Goal: Check status

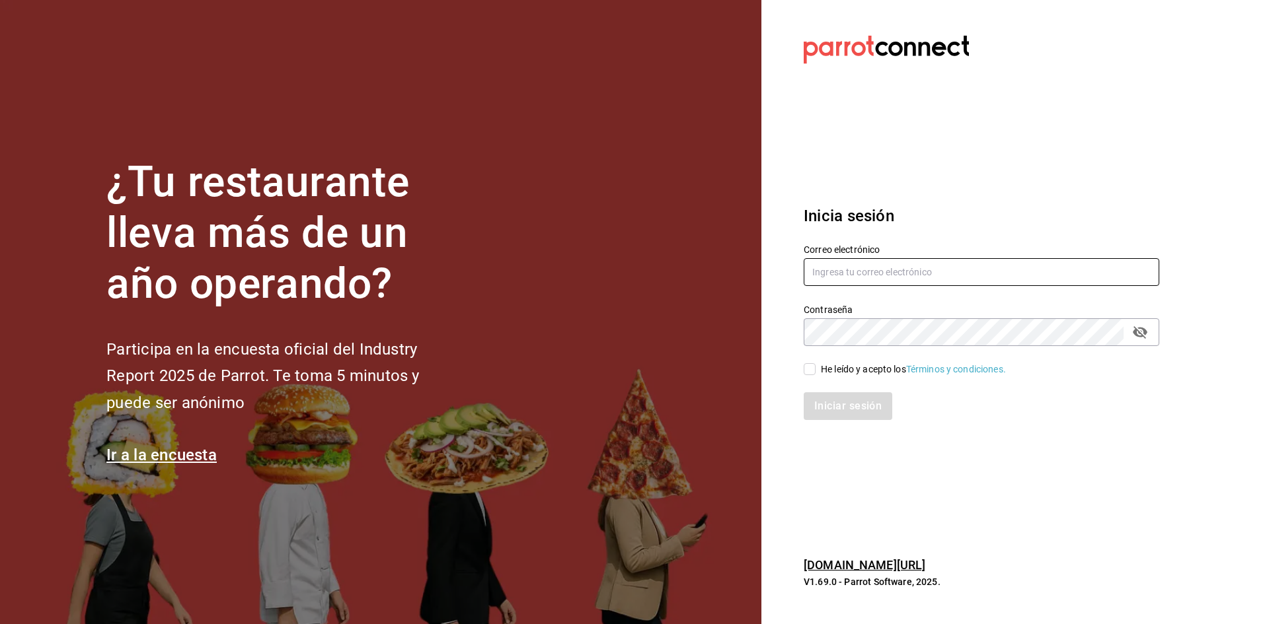
type input "[EMAIL_ADDRESS][DOMAIN_NAME]"
click at [816, 359] on div "He leído y acepto los Términos y condiciones." at bounding box center [973, 361] width 371 height 30
click at [809, 374] on input "He leído y acepto los Términos y condiciones." at bounding box center [810, 369] width 12 height 12
checkbox input "true"
click at [827, 391] on div "Iniciar sesión" at bounding box center [973, 399] width 371 height 44
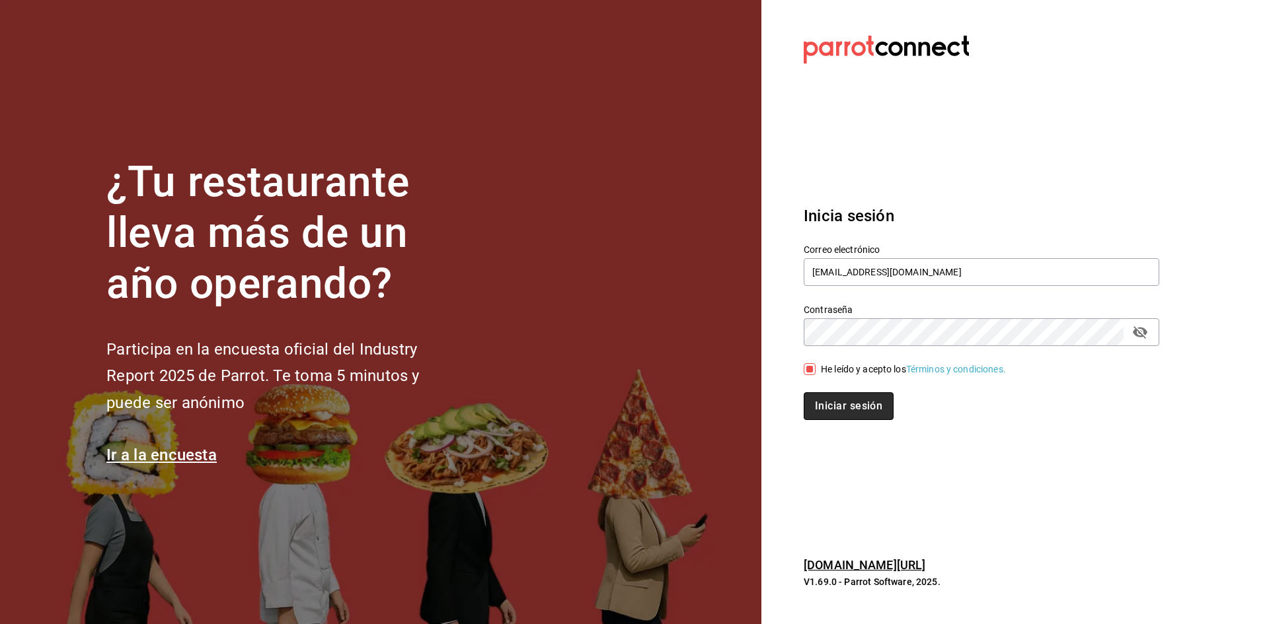
click at [838, 406] on button "Iniciar sesión" at bounding box center [849, 407] width 90 height 28
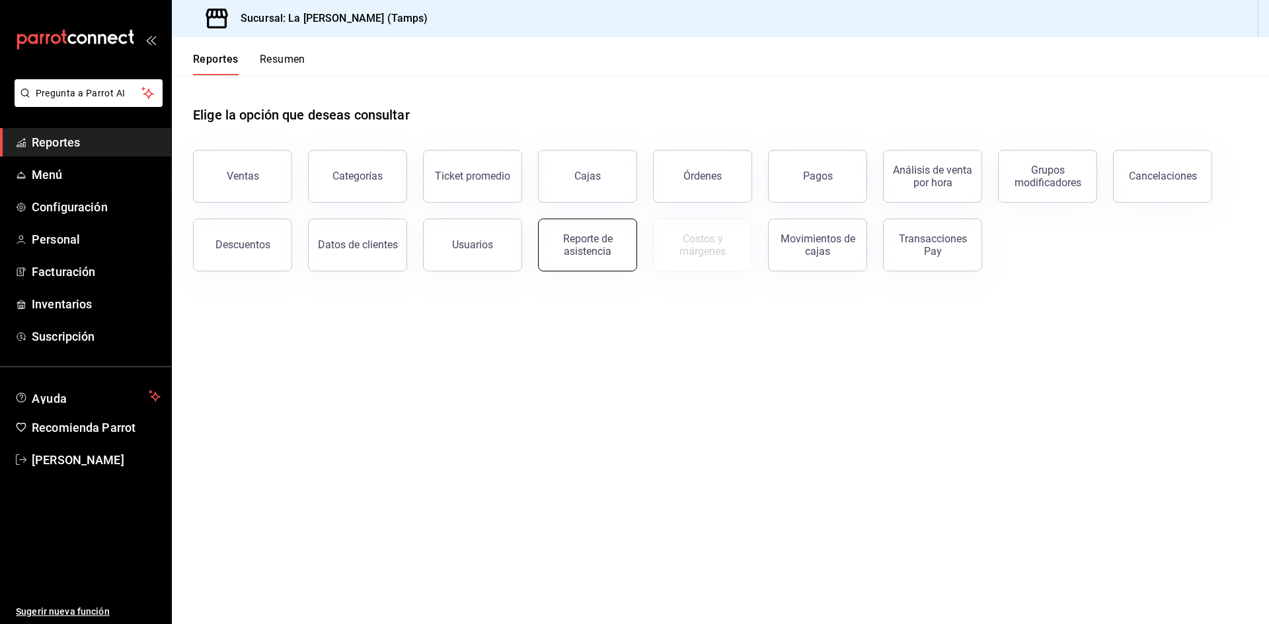
click at [625, 254] on button "Reporte de asistencia" at bounding box center [587, 245] width 99 height 53
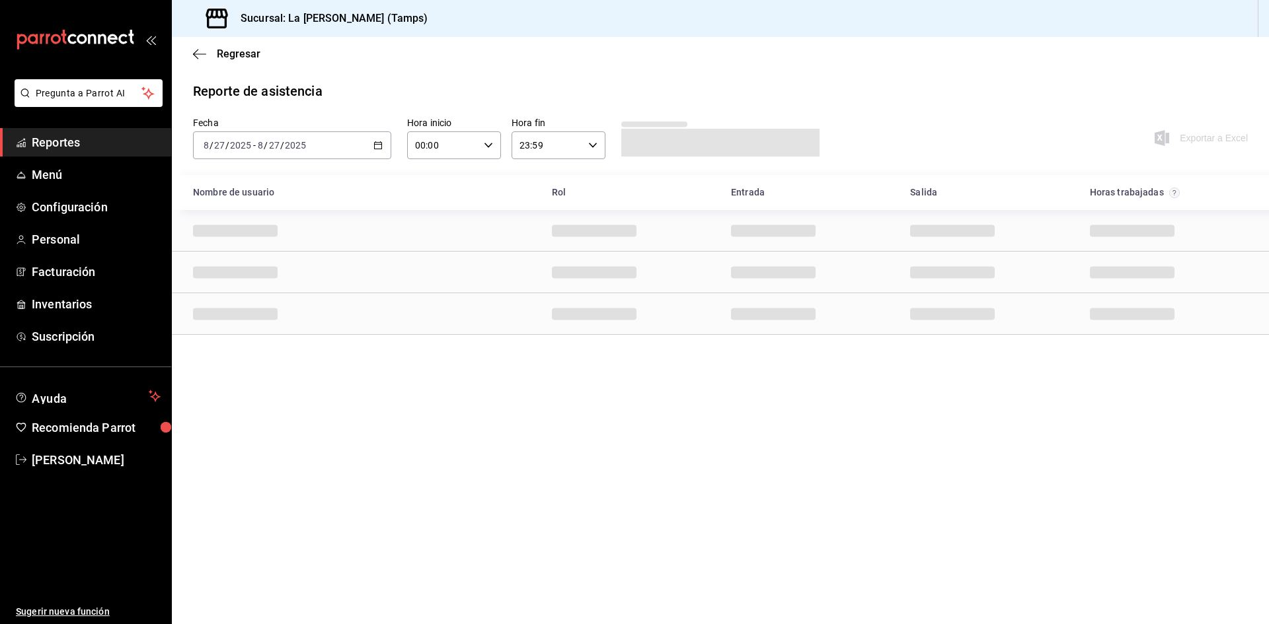
click at [352, 143] on div "[DATE] [DATE] - [DATE] [DATE]" at bounding box center [292, 146] width 198 height 28
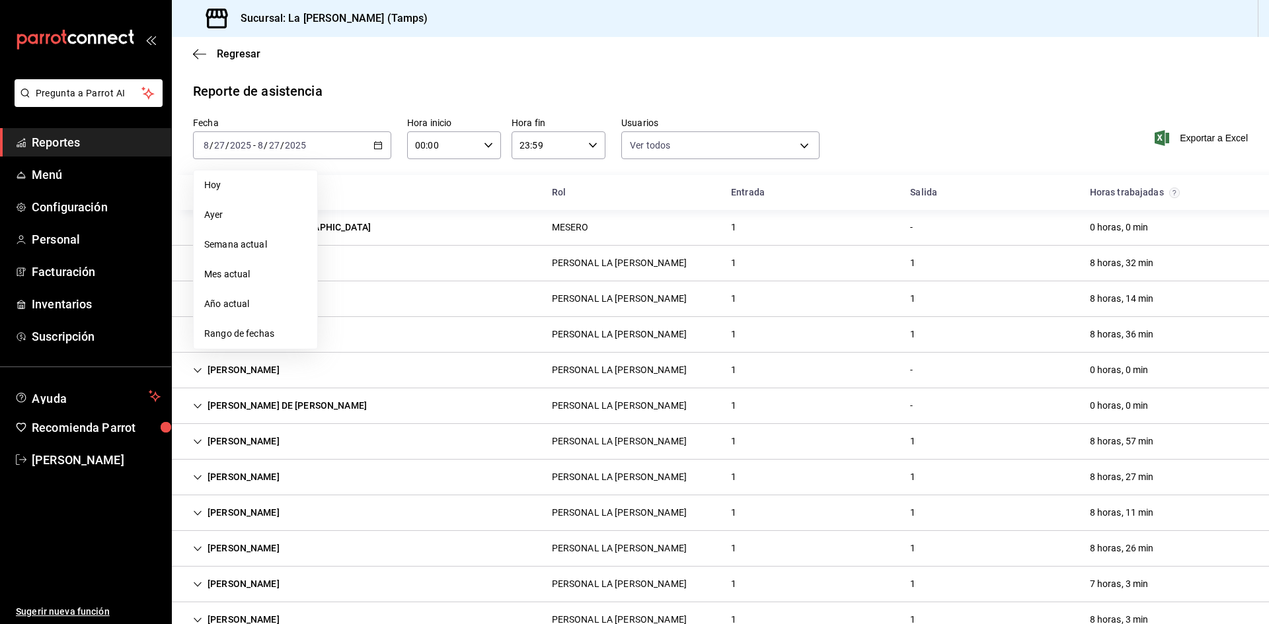
click at [997, 92] on div "Reporte de asistencia" at bounding box center [720, 91] width 1055 height 20
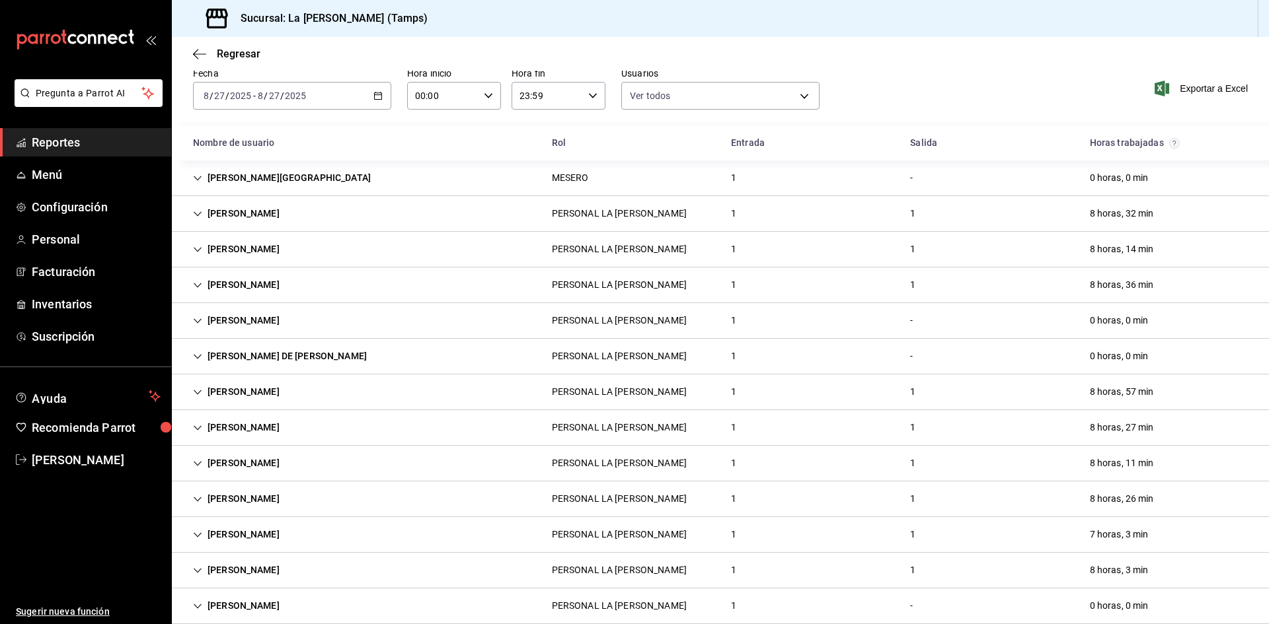
scroll to position [66, 0]
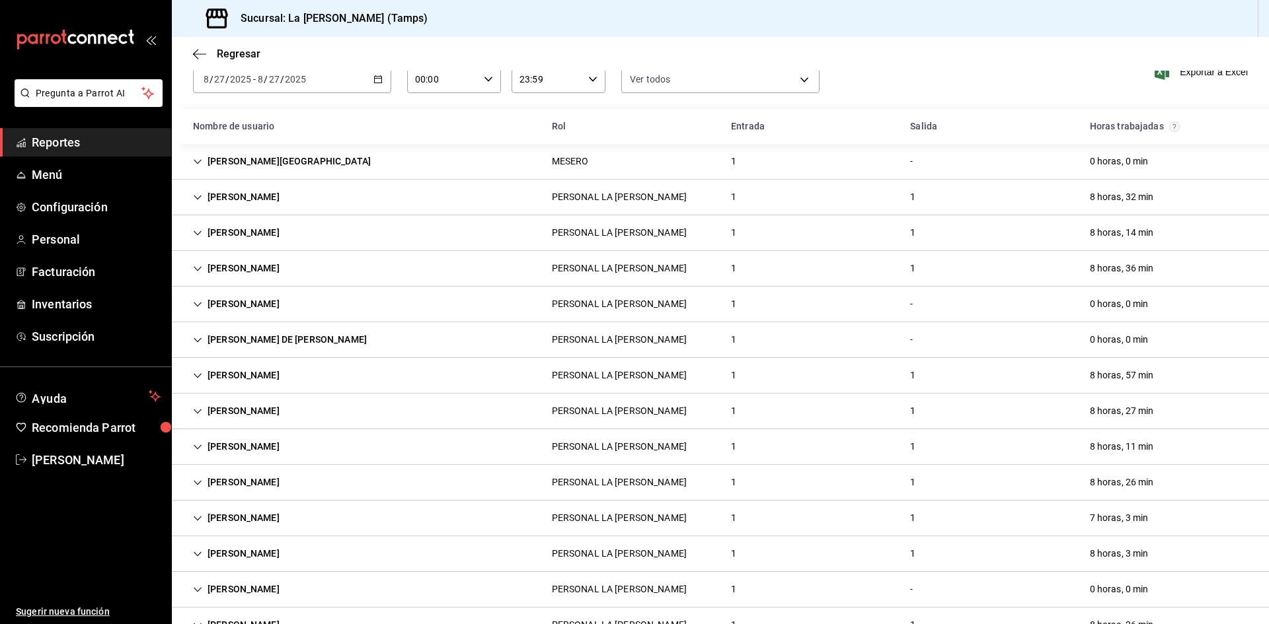
click at [907, 305] on div "-" at bounding box center [911, 304] width 24 height 24
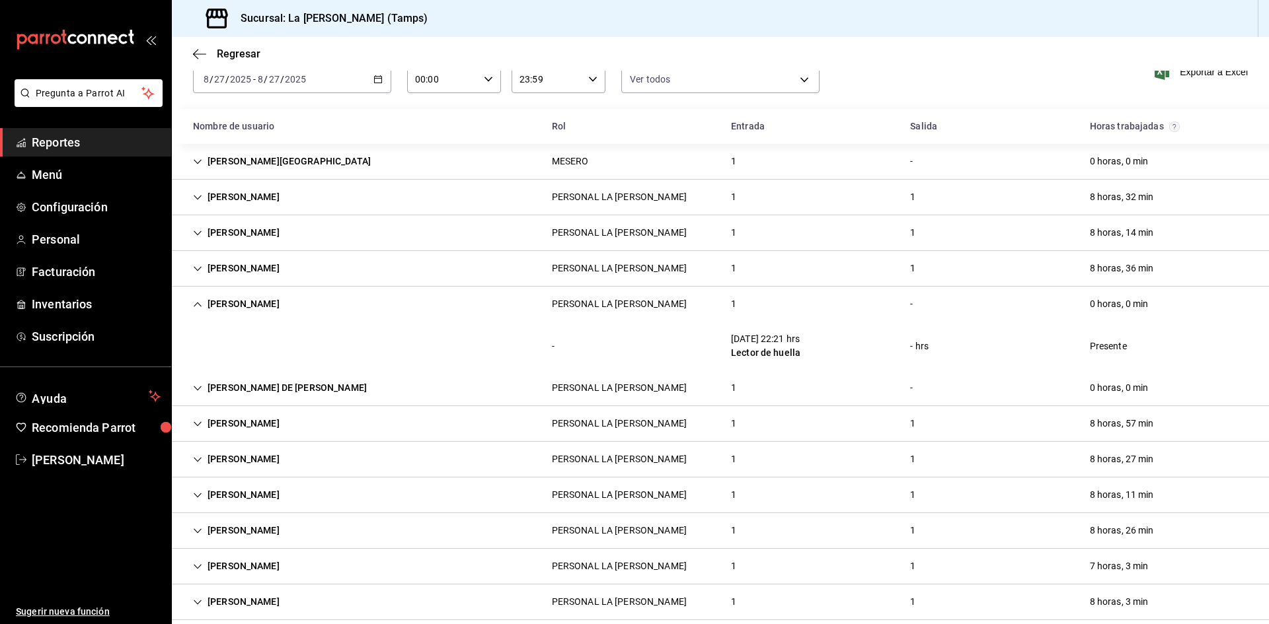
click at [936, 293] on div "[PERSON_NAME] PERSONAL LA [PERSON_NAME] 1 - 0 horas, 0 min" at bounding box center [720, 304] width 1097 height 35
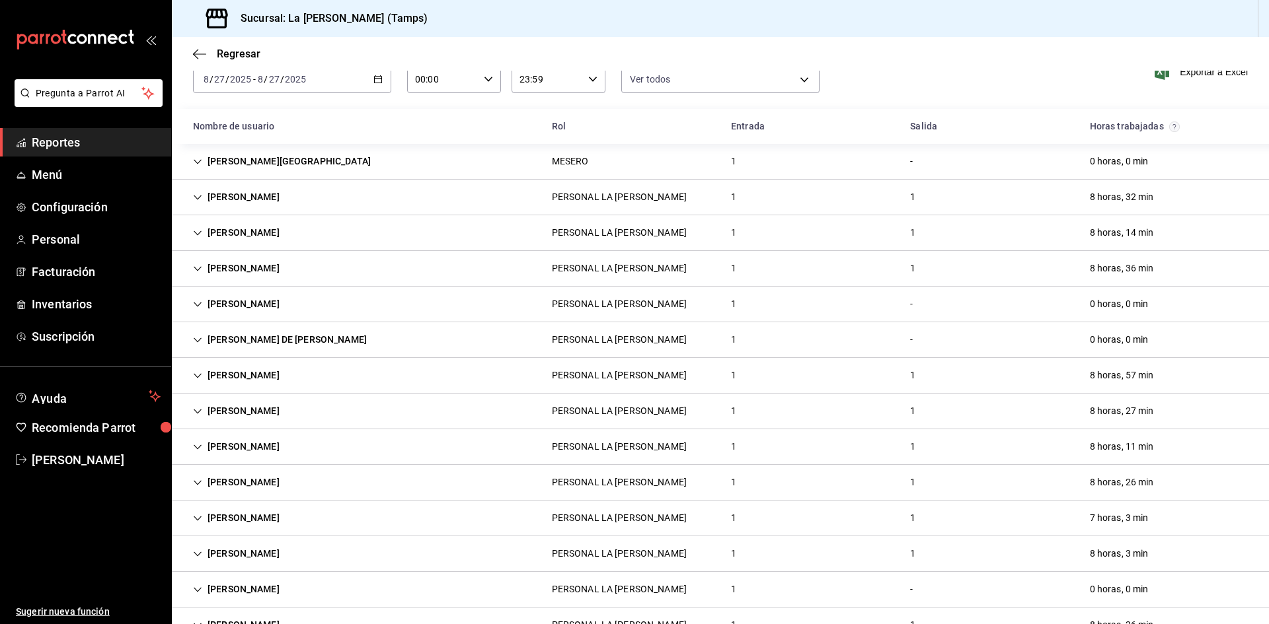
click at [930, 342] on div "[PERSON_NAME] DE [PERSON_NAME] PERSONAL LA [PERSON_NAME] 1 - 0 horas, 0 min" at bounding box center [720, 340] width 1097 height 36
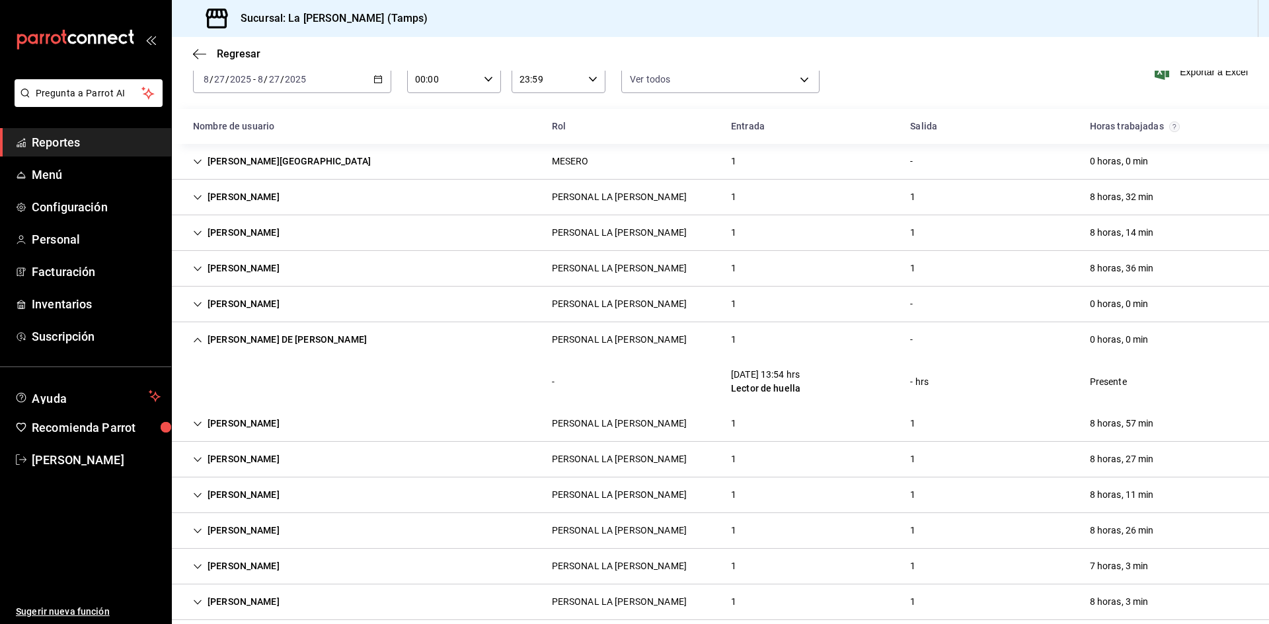
click at [942, 334] on div "[PERSON_NAME] DE [PERSON_NAME] PERSONAL LA [PERSON_NAME] 1 - 0 horas, 0 min" at bounding box center [720, 339] width 1097 height 35
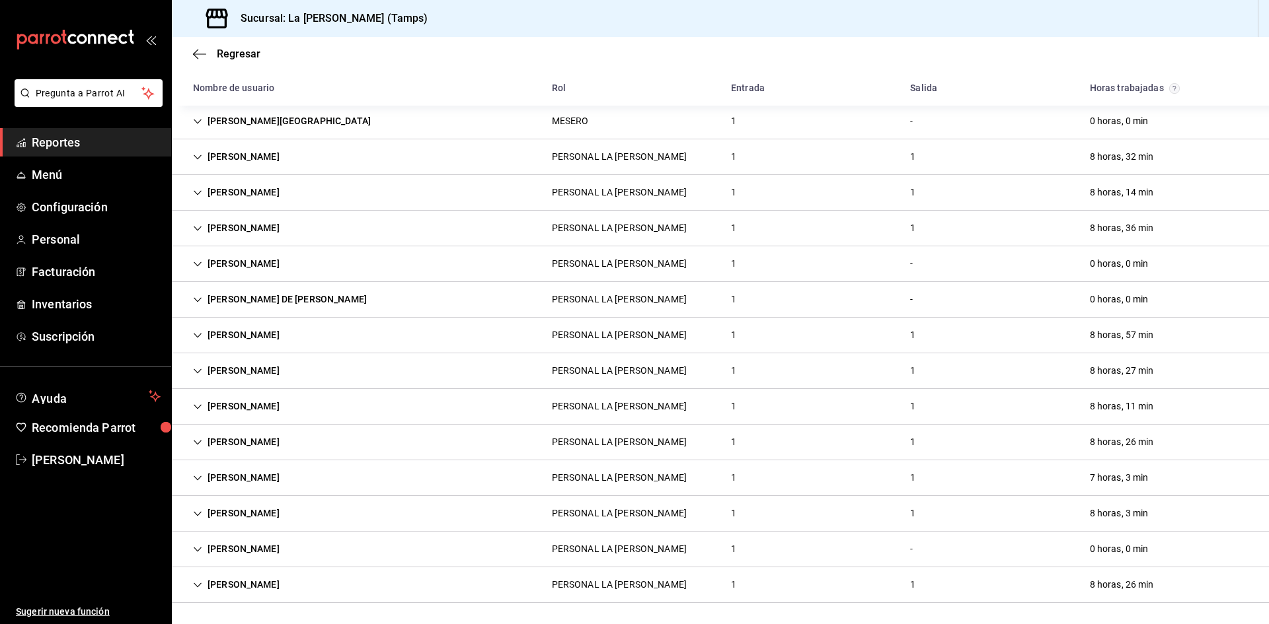
scroll to position [0, 0]
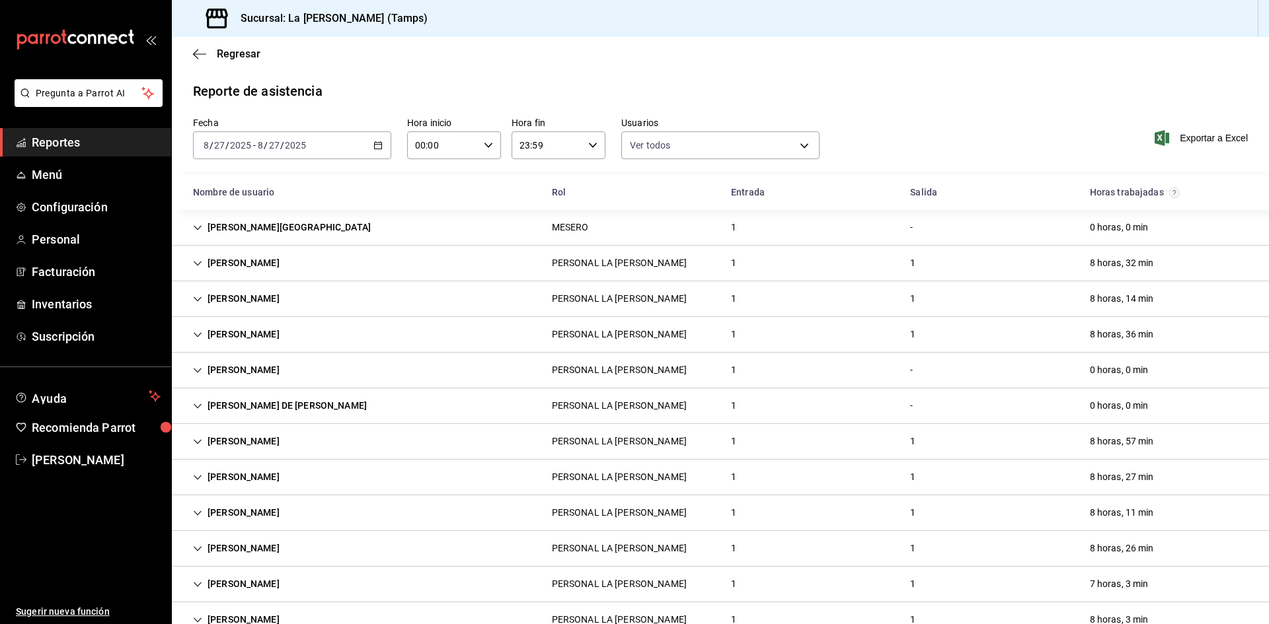
click at [324, 137] on div "[DATE] [DATE] - [DATE] [DATE]" at bounding box center [292, 146] width 198 height 28
click at [250, 176] on li "Hoy" at bounding box center [256, 185] width 124 height 30
